Goal: Communication & Community: Answer question/provide support

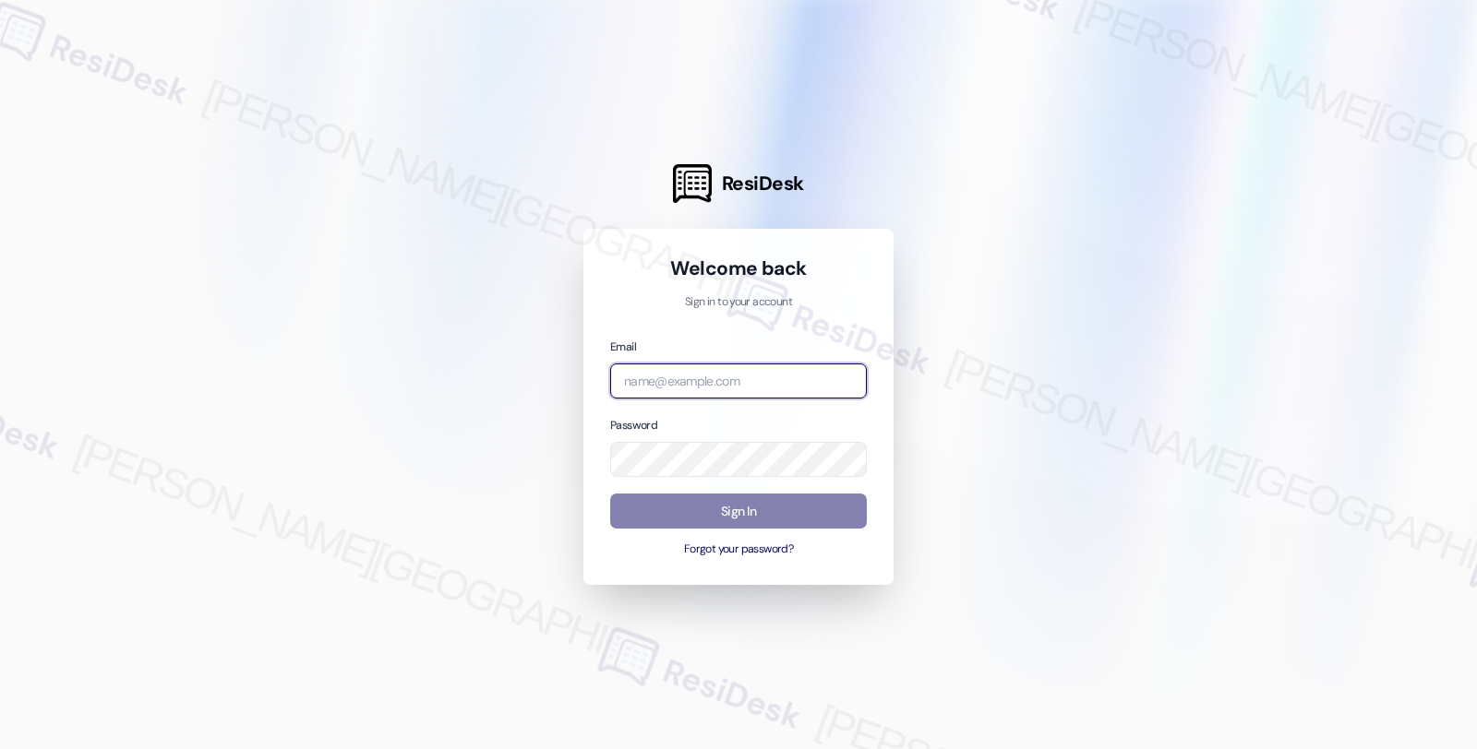
click at [731, 381] on input "email" at bounding box center [738, 382] width 257 height 36
type input "automated-surveys-root_management-fides.[PERSON_NAME]@root_[DOMAIN_NAME]"
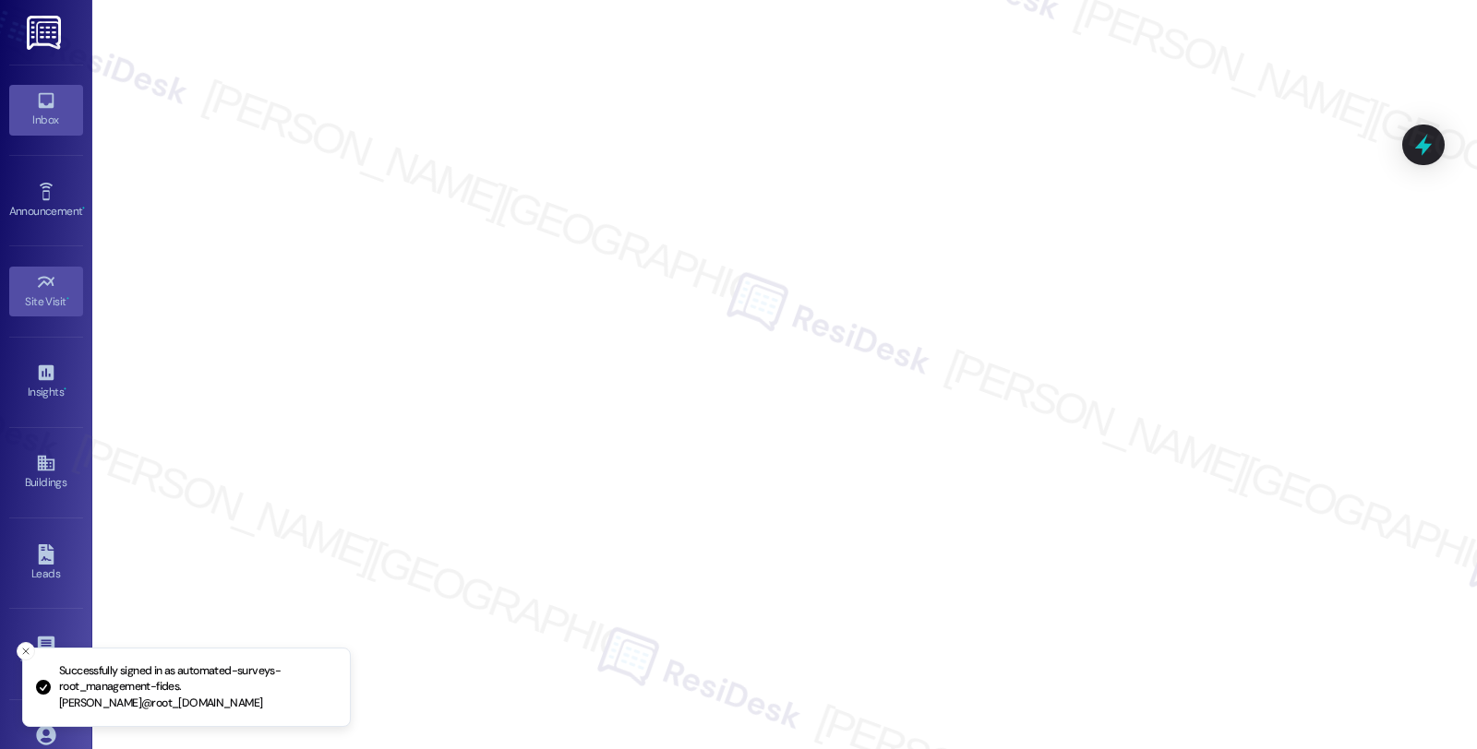
click at [50, 94] on icon at bounding box center [46, 100] width 20 height 20
